Goal: Task Accomplishment & Management: Complete application form

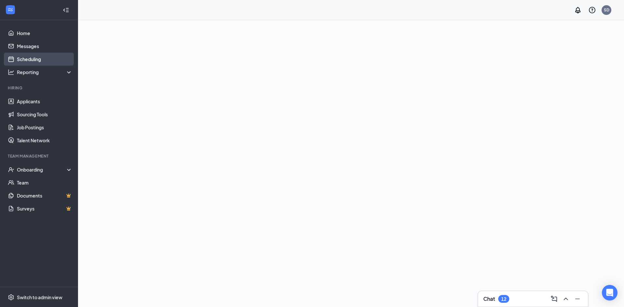
click at [29, 60] on link "Scheduling" at bounding box center [45, 59] width 56 height 13
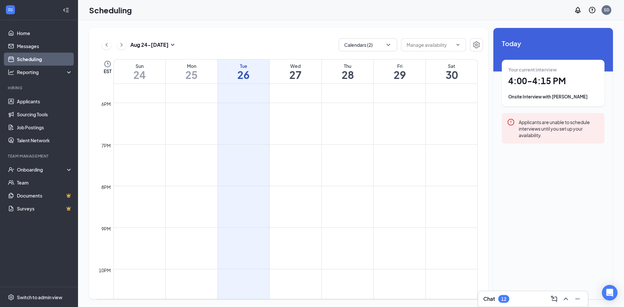
scroll to position [612, 0]
click at [236, 140] on span "4:00-4:15 PM" at bounding box center [235, 141] width 33 height 7
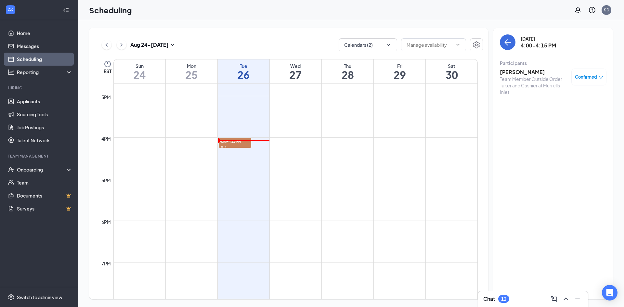
click at [514, 72] on h3 "[PERSON_NAME]" at bounding box center [534, 72] width 68 height 7
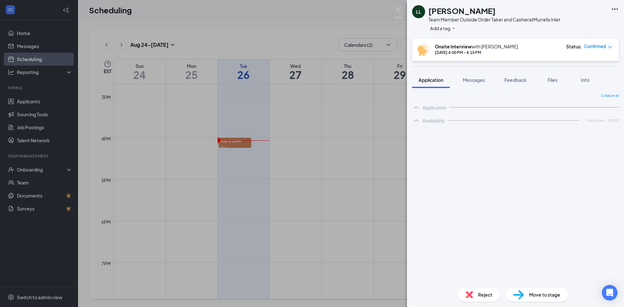
click at [617, 8] on icon "Ellipses" at bounding box center [615, 9] width 8 height 8
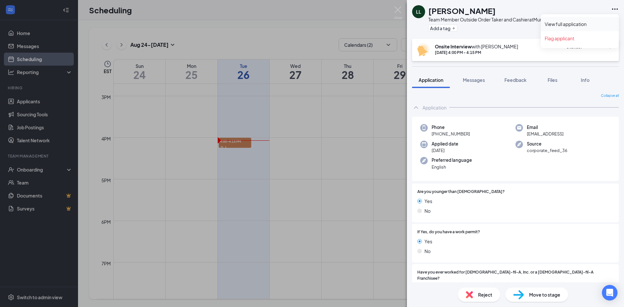
click at [564, 25] on link "View full application" at bounding box center [580, 24] width 70 height 7
click at [560, 294] on span "Move to stage" at bounding box center [544, 294] width 31 height 7
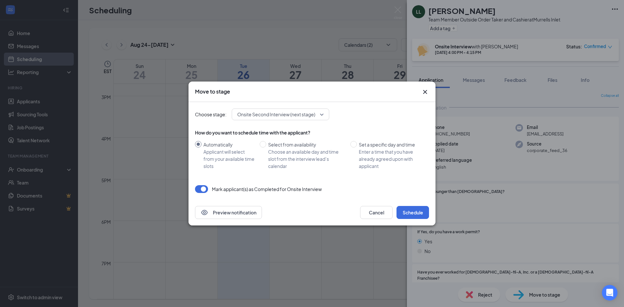
click at [261, 114] on span "Onsite Second Interview (next stage)" at bounding box center [276, 115] width 78 height 10
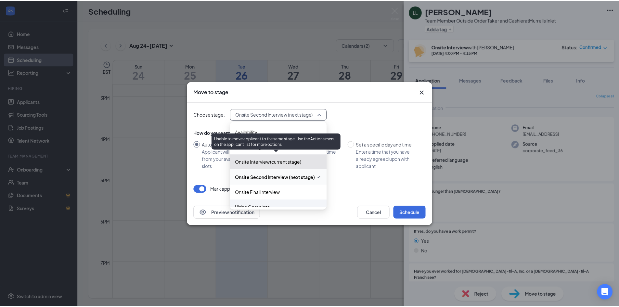
scroll to position [22, 0]
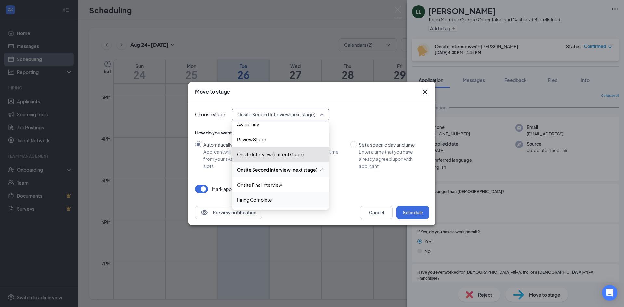
click at [283, 201] on span "Hiring Complete" at bounding box center [280, 199] width 87 height 7
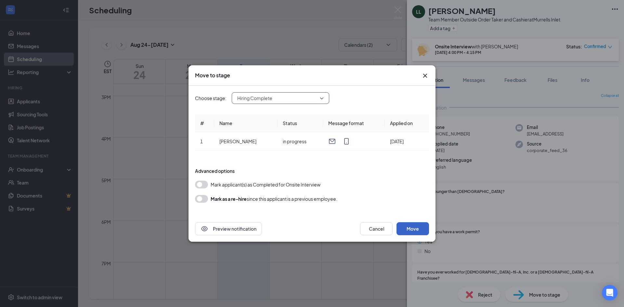
click at [409, 230] on button "Move" at bounding box center [413, 228] width 33 height 13
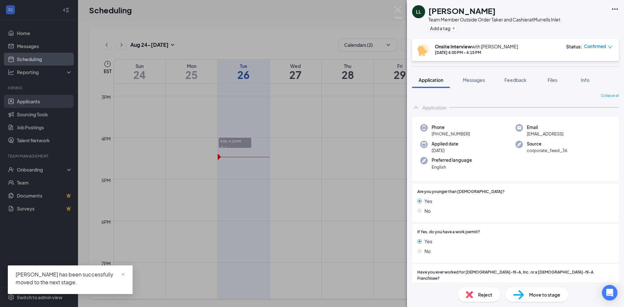
click at [30, 101] on div "LL [PERSON_NAME] Team Member Outside Order Taker and Cashier at Murrells Inlet …" at bounding box center [312, 153] width 624 height 307
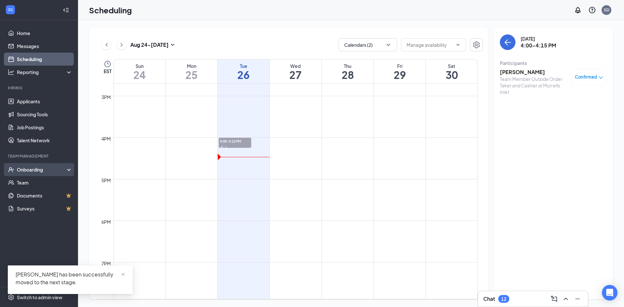
click at [49, 168] on div "Onboarding" at bounding box center [42, 170] width 50 height 7
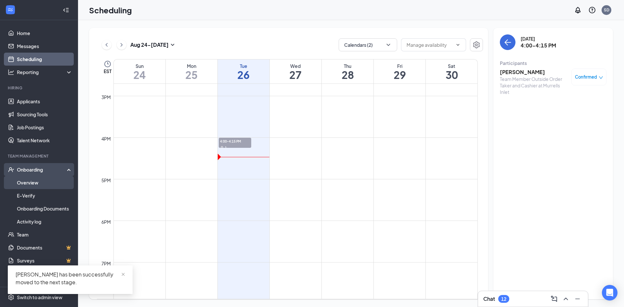
click at [51, 183] on link "Overview" at bounding box center [45, 182] width 56 height 13
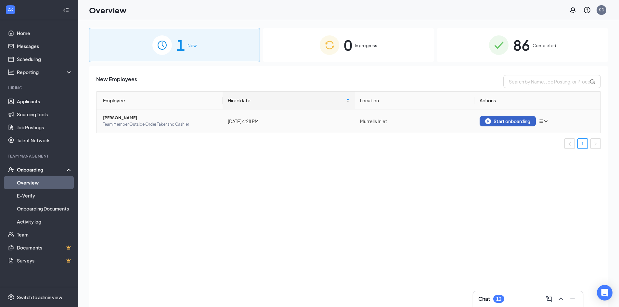
click at [501, 122] on div "Start onboarding" at bounding box center [508, 121] width 45 height 6
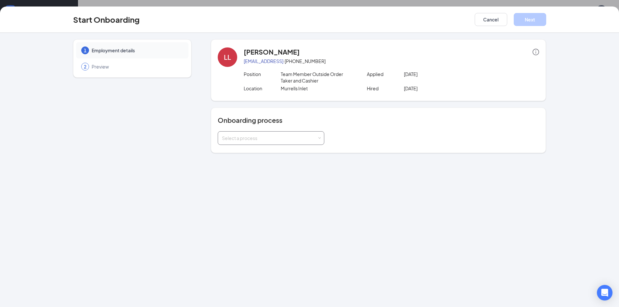
click at [296, 145] on div "Select a process" at bounding box center [271, 138] width 107 height 14
click at [267, 156] on li "New Hire" at bounding box center [271, 152] width 107 height 12
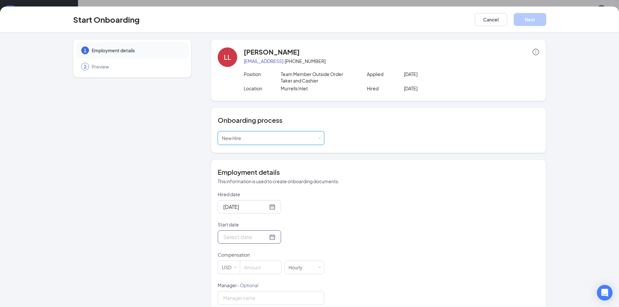
click at [252, 238] on input "Start date" at bounding box center [245, 237] width 45 height 8
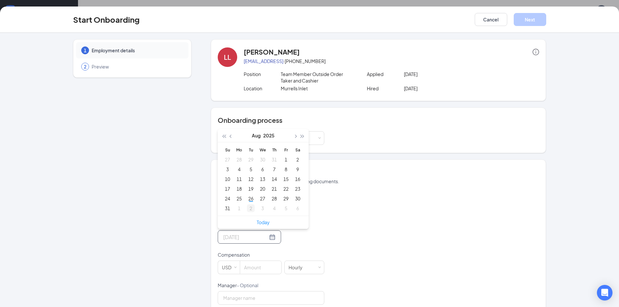
type input "[DATE]"
click at [237, 209] on div "1" at bounding box center [239, 209] width 8 height 8
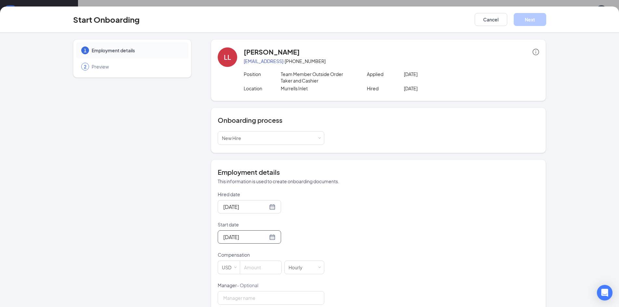
click at [344, 234] on div "Hired date [DATE] Start date [DATE] [DATE] Su Mo Tu We Th Fr Sa 31 1 2 3 4 5 6 …" at bounding box center [379, 297] width 322 height 213
click at [252, 272] on input at bounding box center [260, 267] width 41 height 13
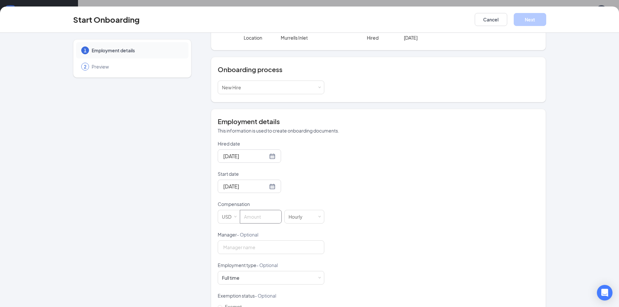
scroll to position [65, 0]
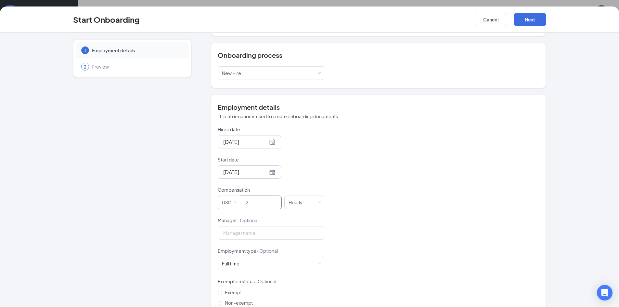
type input "12"
click at [330, 188] on div "Hired date [DATE] Start date [DATE] [DATE] Su Mo Tu We Th Fr Sa 31 1 2 3 4 5 6 …" at bounding box center [379, 232] width 322 height 213
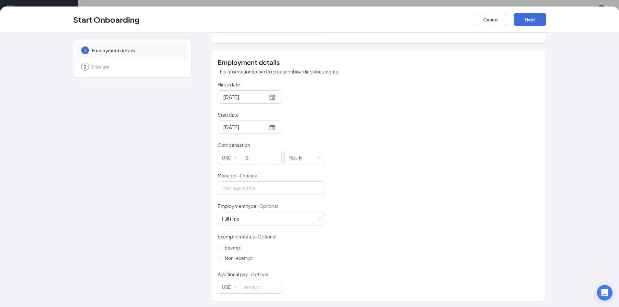
scroll to position [111, 0]
click at [220, 258] on input "Non-exempt" at bounding box center [220, 257] width 5 height 5
radio input "true"
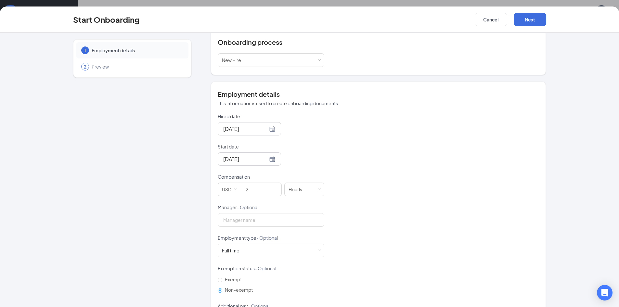
scroll to position [79, 0]
click at [274, 249] on div "Full time Works 30+ hours per week and is reasonably expected to work" at bounding box center [271, 250] width 98 height 13
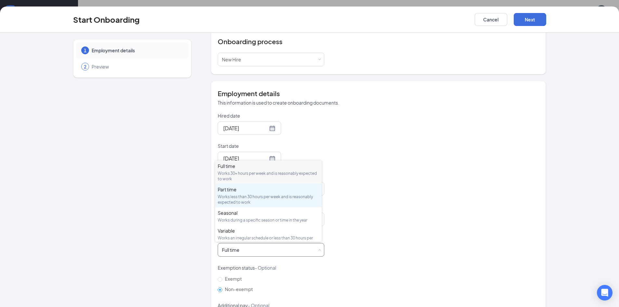
click at [260, 194] on div "Works less than 30 hours per week and is reasonably expected to work" at bounding box center [268, 199] width 101 height 11
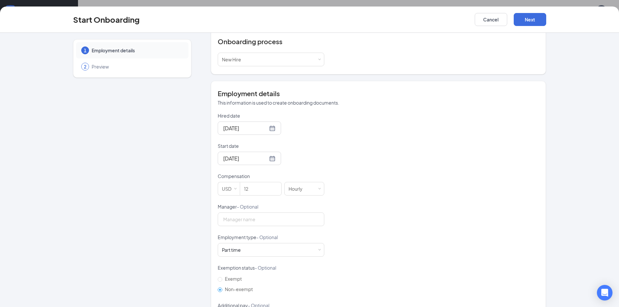
click at [436, 262] on div "Hired date [DATE] Start date [DATE] [DATE] Su Mo Tu We Th Fr Sa 31 1 2 3 4 5 6 …" at bounding box center [379, 219] width 322 height 213
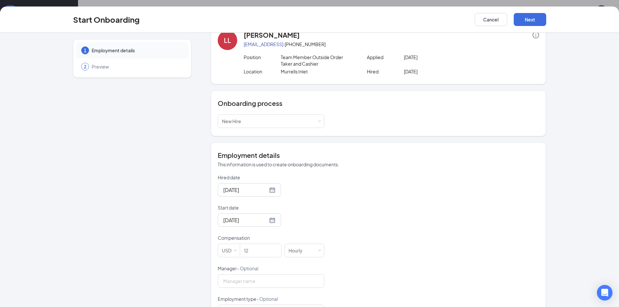
scroll to position [14, 0]
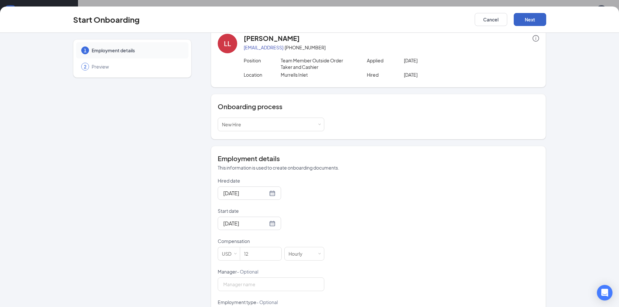
click at [524, 15] on button "Next" at bounding box center [530, 19] width 33 height 13
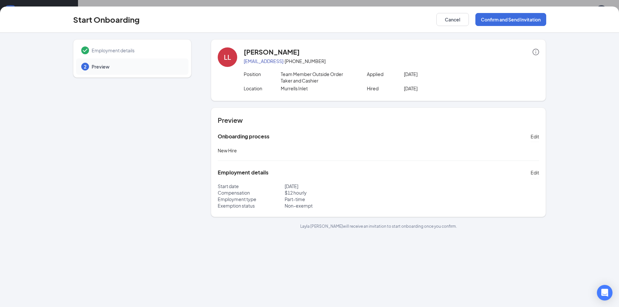
scroll to position [0, 0]
click at [514, 21] on button "Confirm and Send Invitation" at bounding box center [511, 19] width 71 height 13
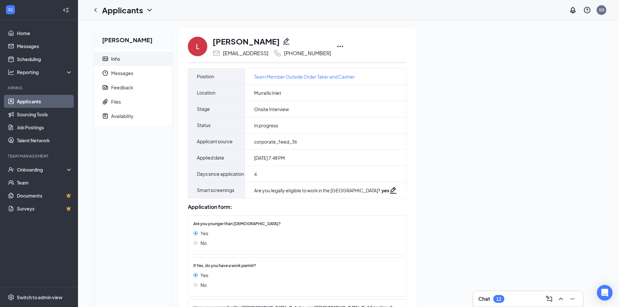
click at [354, 45] on div "L Layla Lee laylalee018@gmail.con +1 (803) 318-9960" at bounding box center [297, 46] width 219 height 21
click at [344, 47] on icon "Ellipses" at bounding box center [341, 47] width 8 height 8
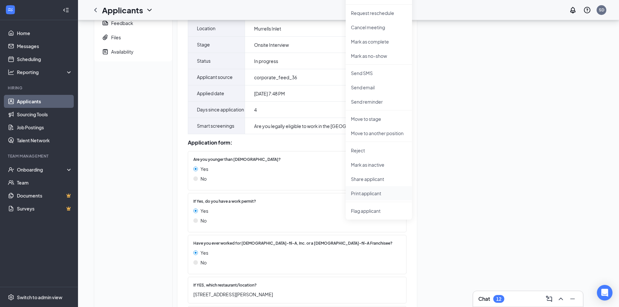
scroll to position [65, 0]
click at [371, 193] on p "Print applicant" at bounding box center [379, 193] width 56 height 7
